Goal: Information Seeking & Learning: Check status

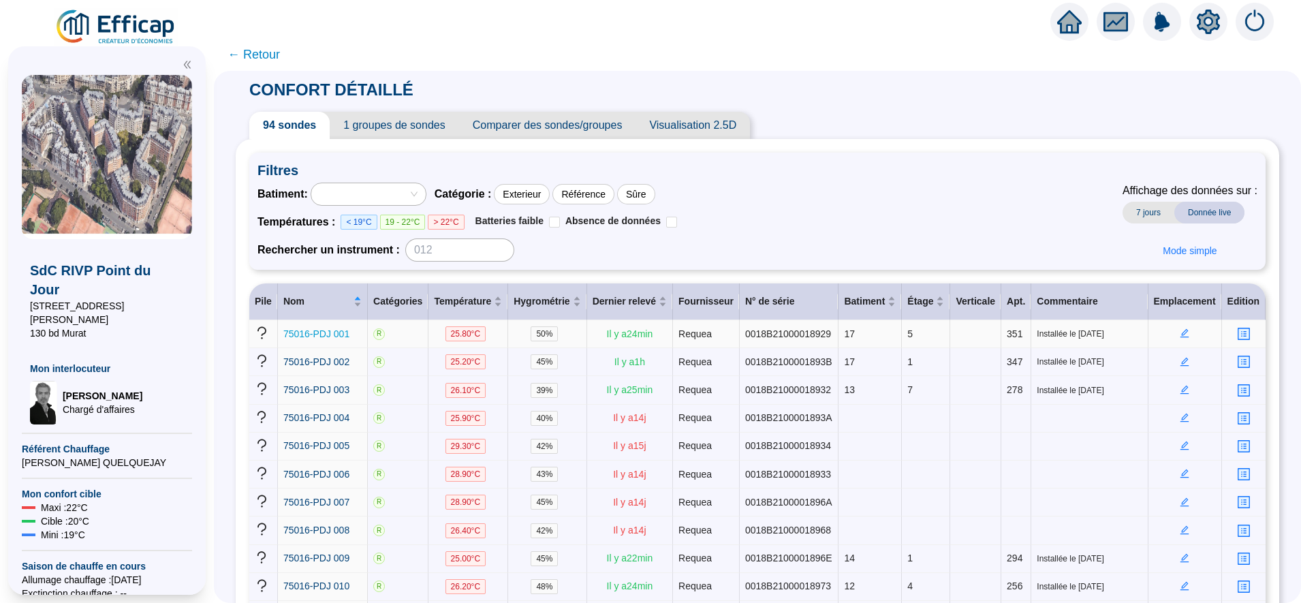
click at [320, 333] on span "75016-PDJ 001" at bounding box center [316, 333] width 66 height 11
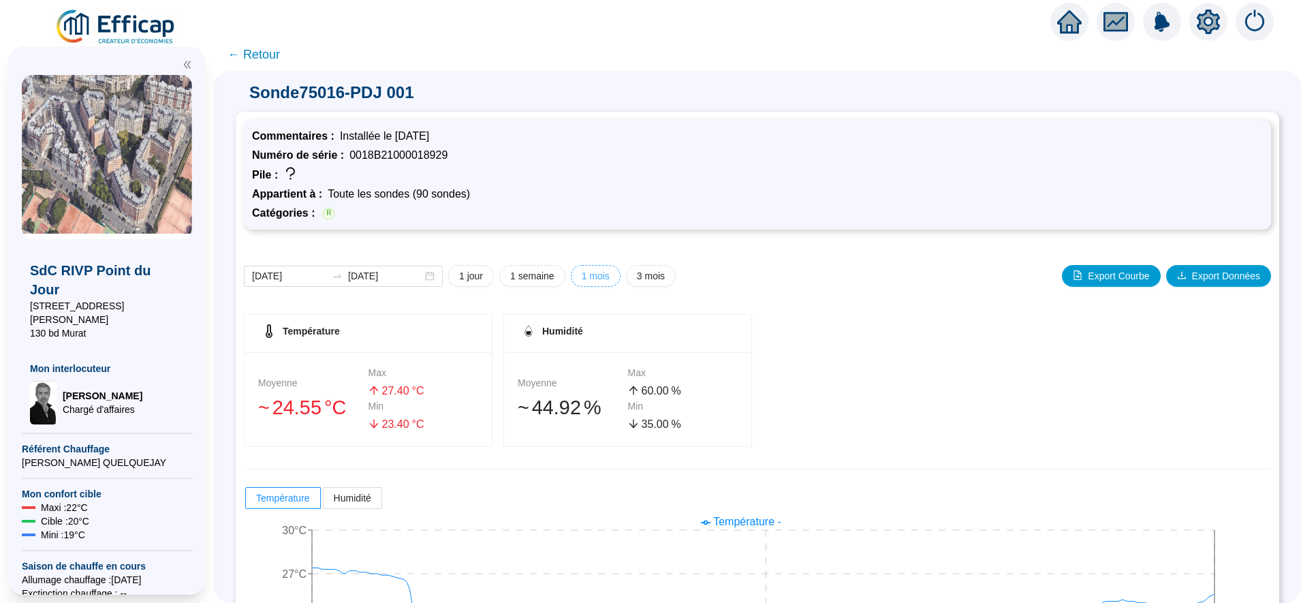
click at [593, 269] on span "1 mois" at bounding box center [596, 276] width 28 height 14
type input "[DATE]"
click at [277, 55] on span "← Retour" at bounding box center [254, 54] width 52 height 19
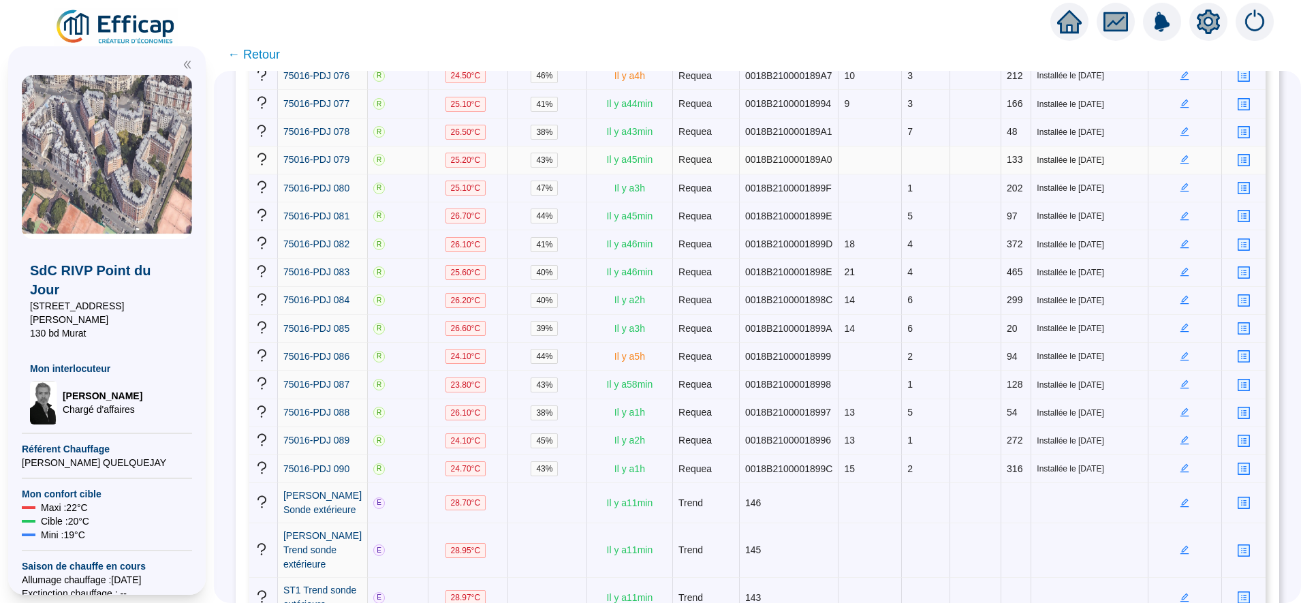
scroll to position [2385, 0]
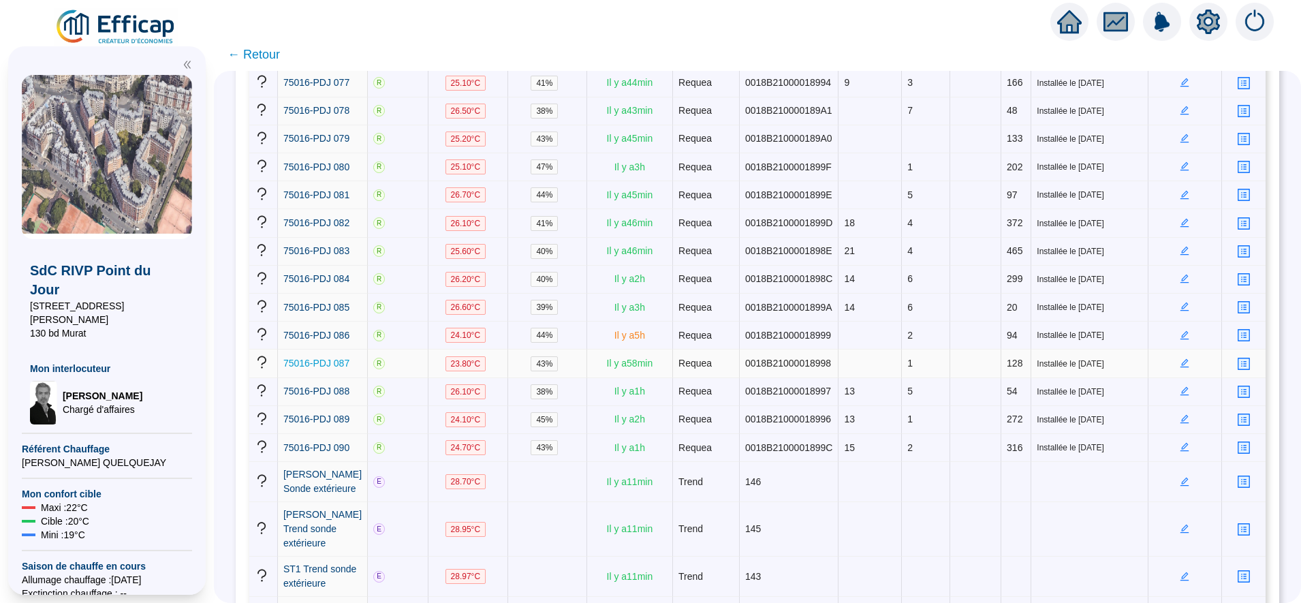
click at [337, 358] on span "75016-PDJ 087" at bounding box center [316, 363] width 66 height 11
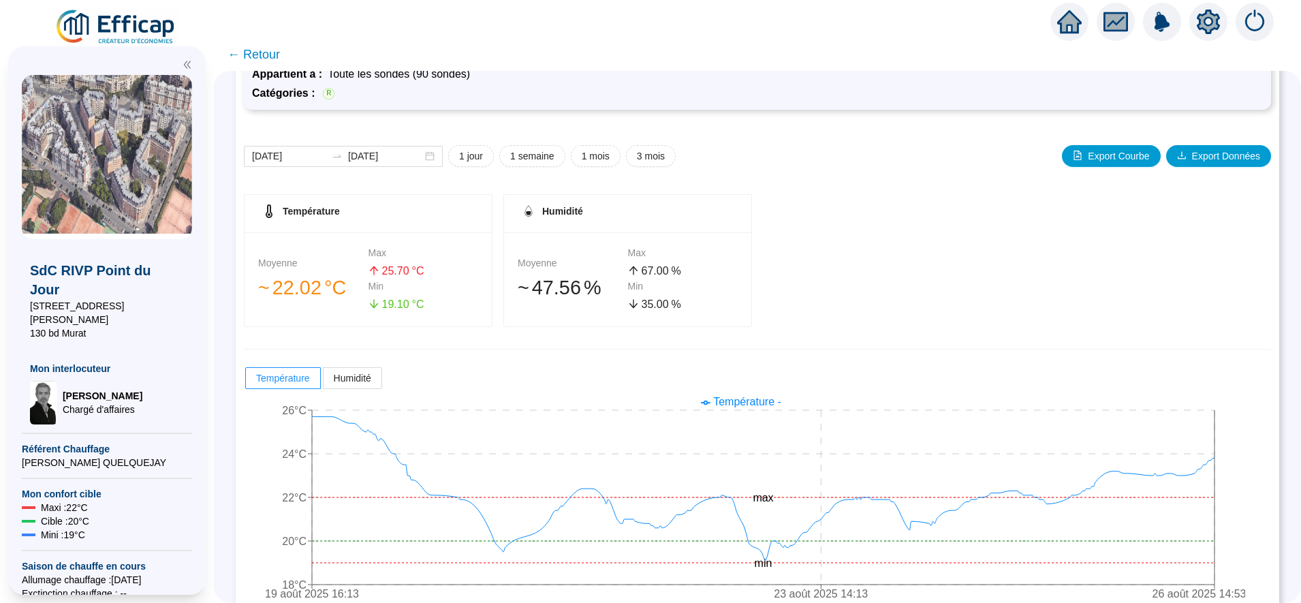
scroll to position [144, 0]
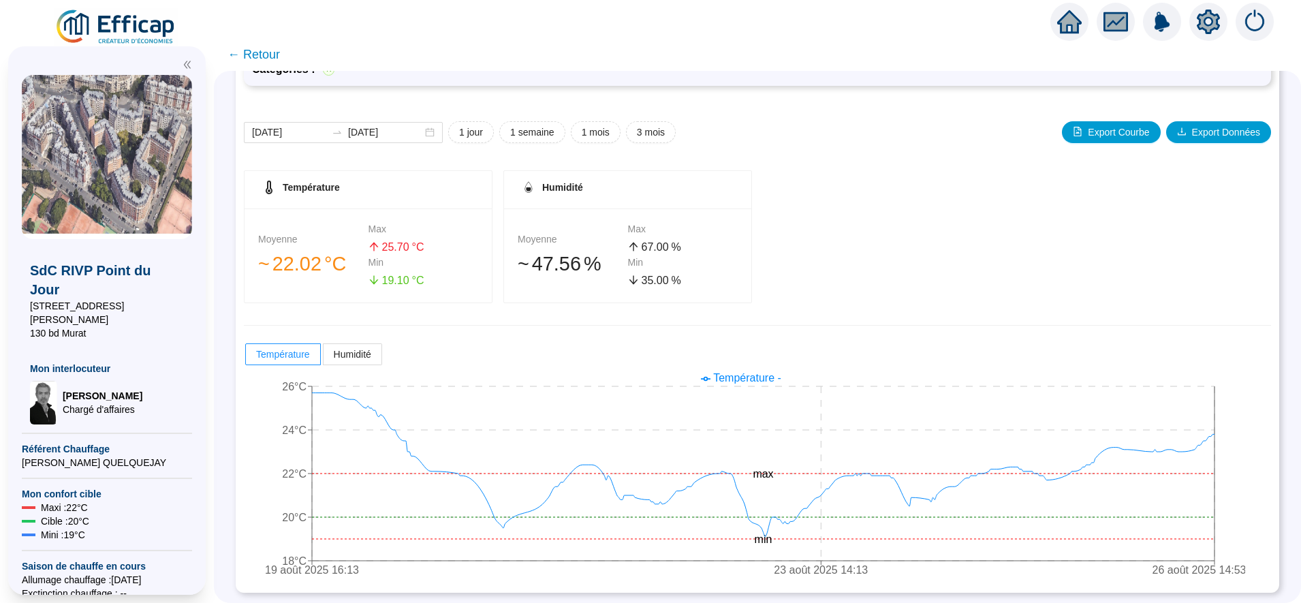
click at [266, 50] on span "← Retour" at bounding box center [254, 54] width 52 height 19
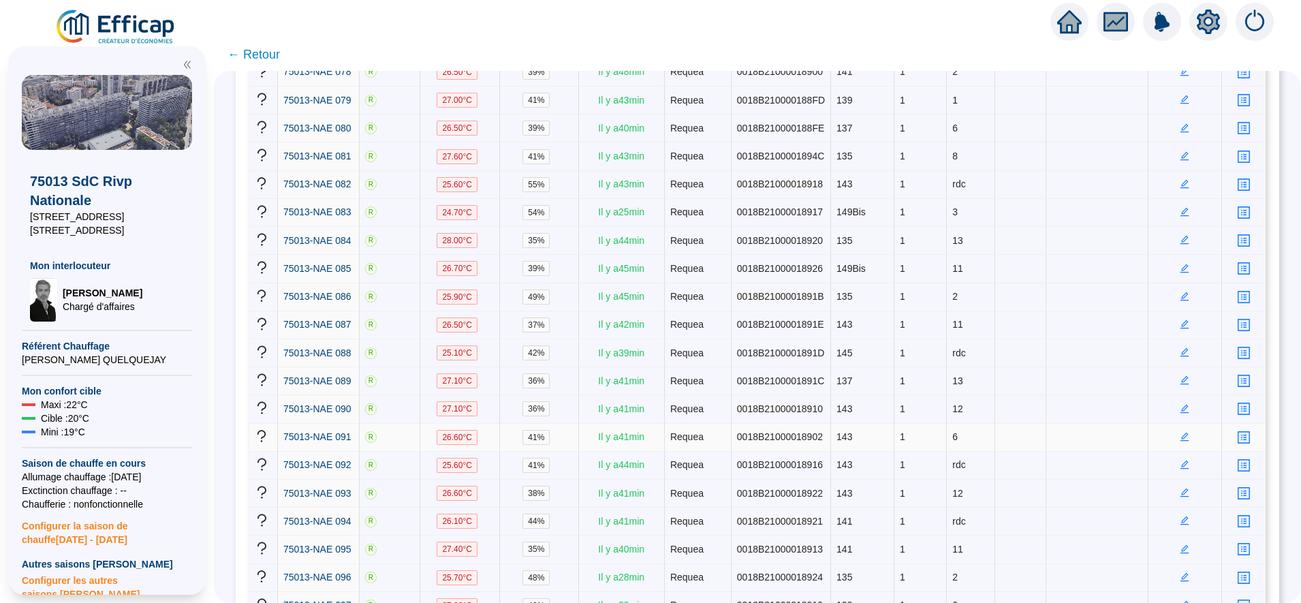
scroll to position [829, 0]
